Goal: Transaction & Acquisition: Subscribe to service/newsletter

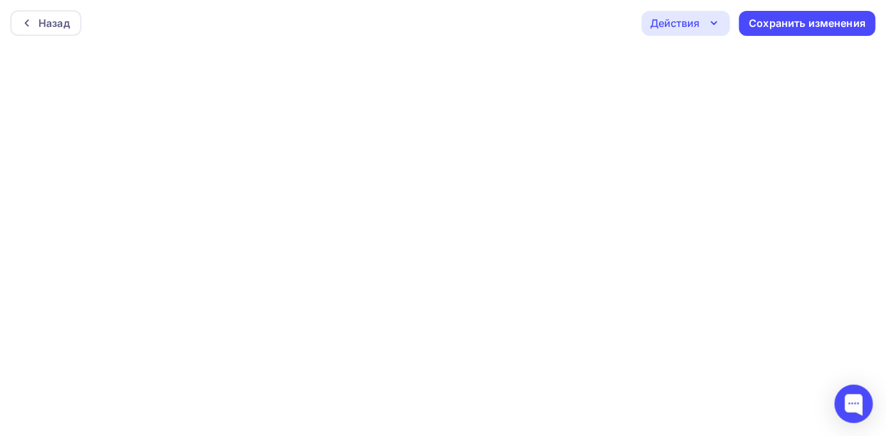
click at [41, 8] on div "Назад Действия Отправить тестовое письмо Предпросмотр Выйти без сохранения Сохр…" at bounding box center [443, 23] width 886 height 46
click at [41, 17] on div "Назад" at bounding box center [53, 22] width 31 height 15
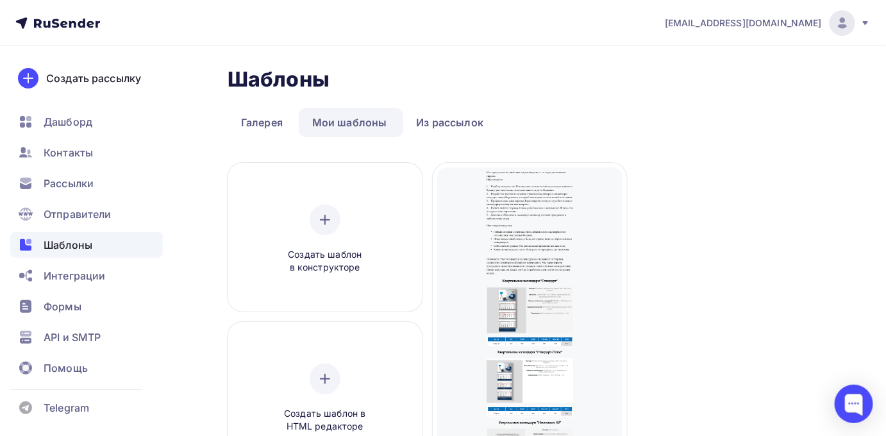
click at [849, 20] on img at bounding box center [842, 22] width 15 height 15
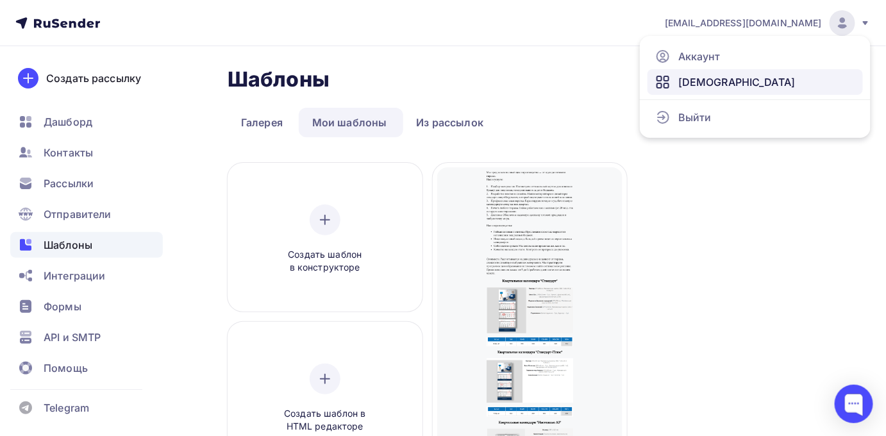
click at [735, 76] on link "[DEMOGRAPHIC_DATA]" at bounding box center [754, 82] width 215 height 26
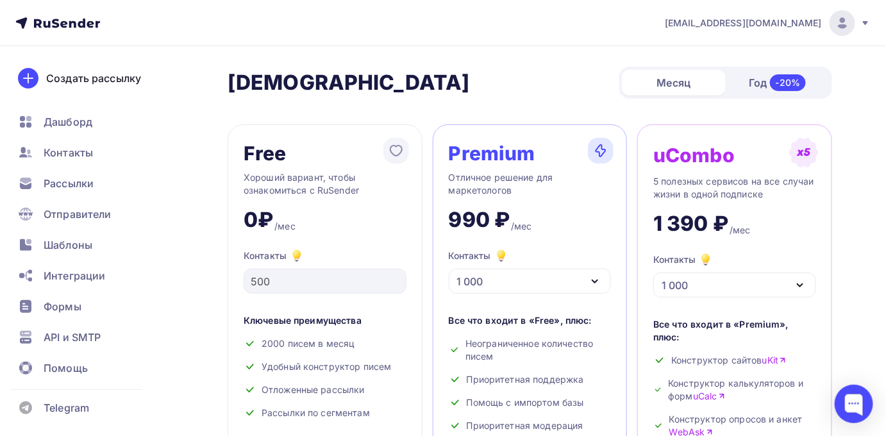
click at [593, 282] on icon "button" at bounding box center [594, 281] width 15 height 15
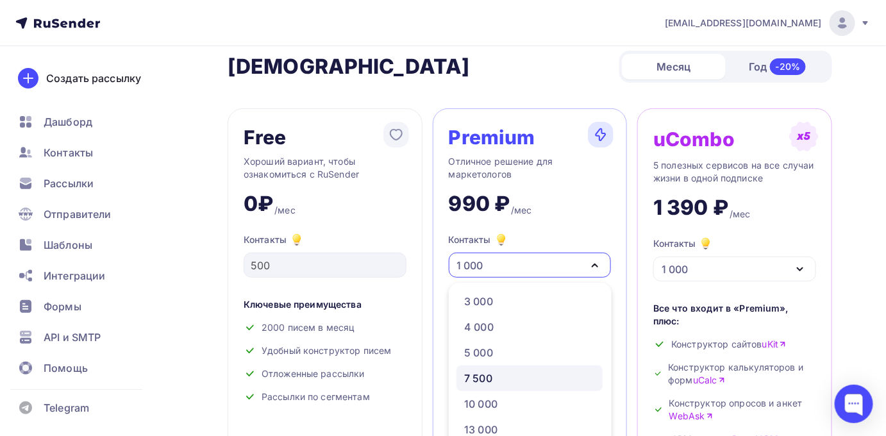
scroll to position [58, 0]
click at [501, 352] on div "5 000" at bounding box center [529, 350] width 131 height 15
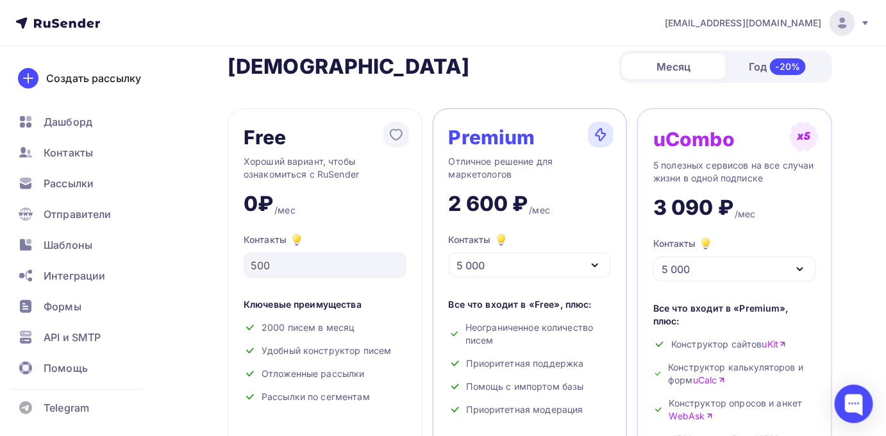
click at [504, 279] on div "Premium Отличное решение для маркетологов 2 600 ₽ /мес Контакты 5 000 1 000 2 0…" at bounding box center [530, 310] width 195 height 404
click at [506, 269] on div "5 000" at bounding box center [530, 265] width 163 height 25
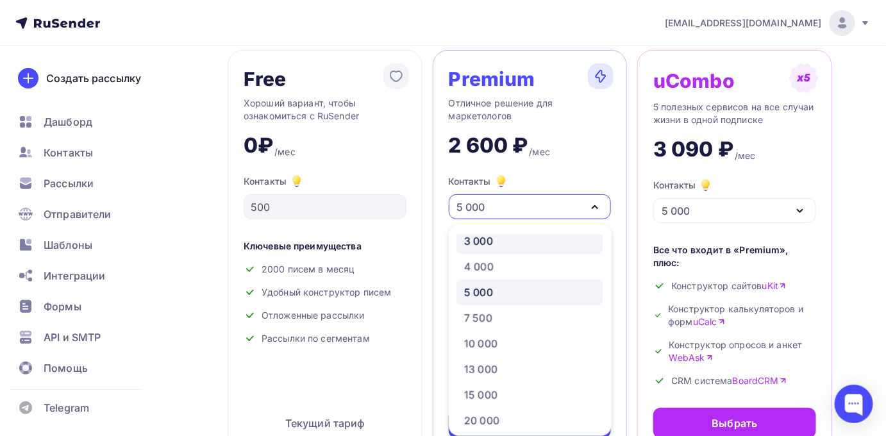
click at [487, 241] on div "3 000" at bounding box center [478, 240] width 29 height 15
